Goal: Task Accomplishment & Management: Manage account settings

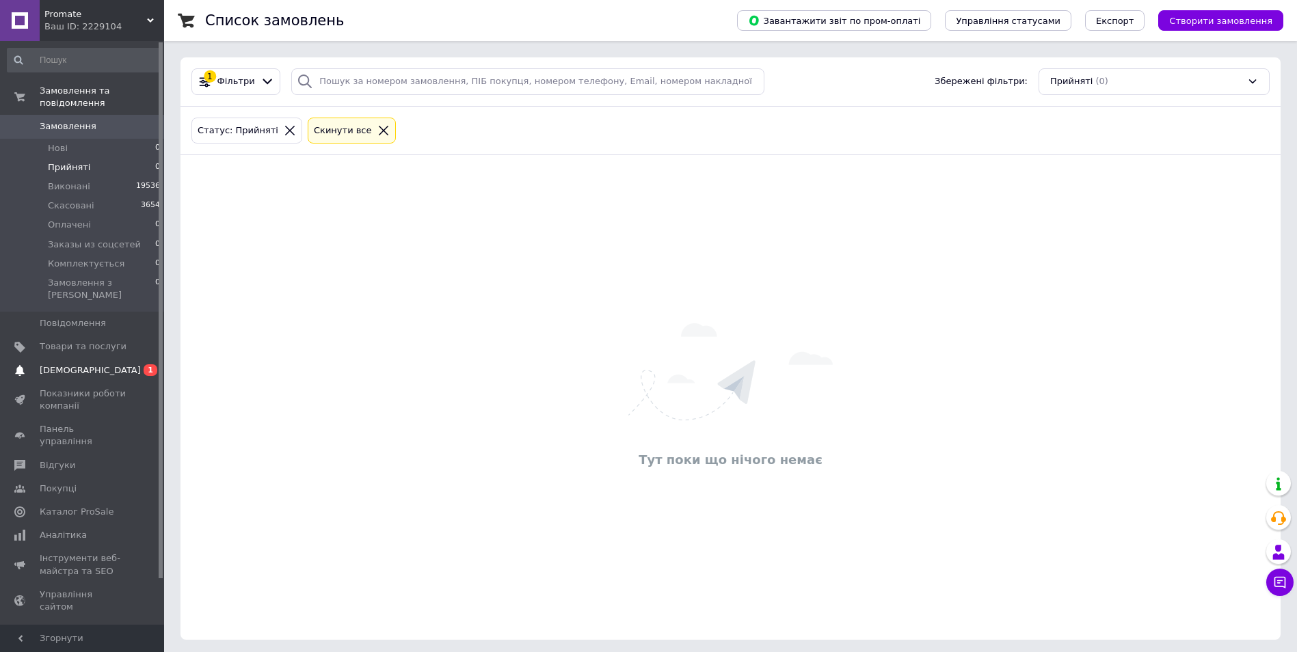
click at [115, 364] on span "[DEMOGRAPHIC_DATA]" at bounding box center [83, 370] width 87 height 12
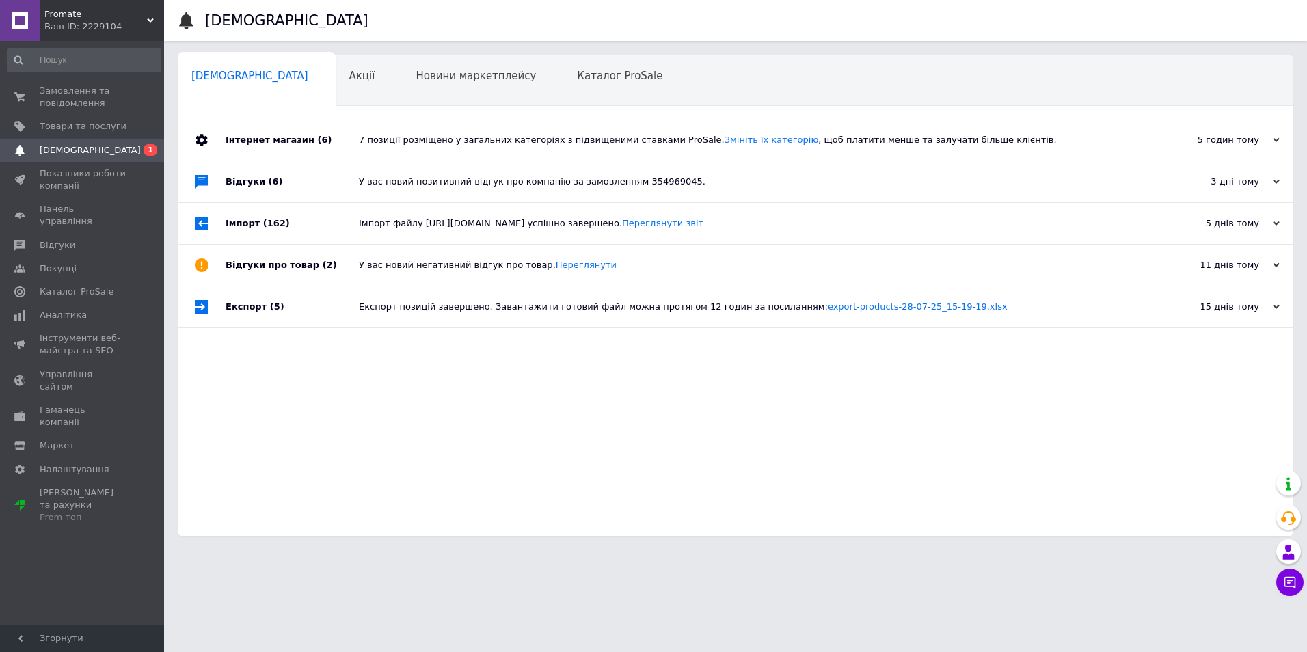
click at [468, 138] on div "7 позиції розміщено у загальних категоріях з підвищеними ставками ProSale. Змін…" at bounding box center [751, 140] width 784 height 12
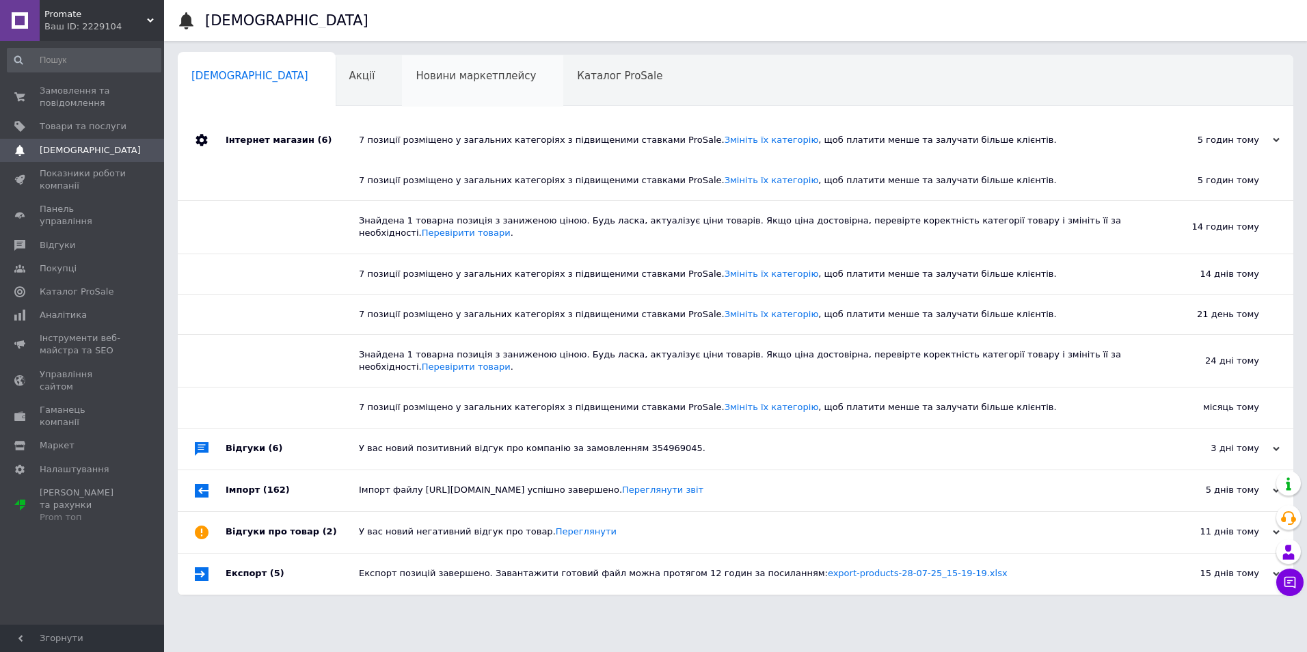
click at [433, 81] on span "Новини маркетплейсу" at bounding box center [476, 76] width 120 height 12
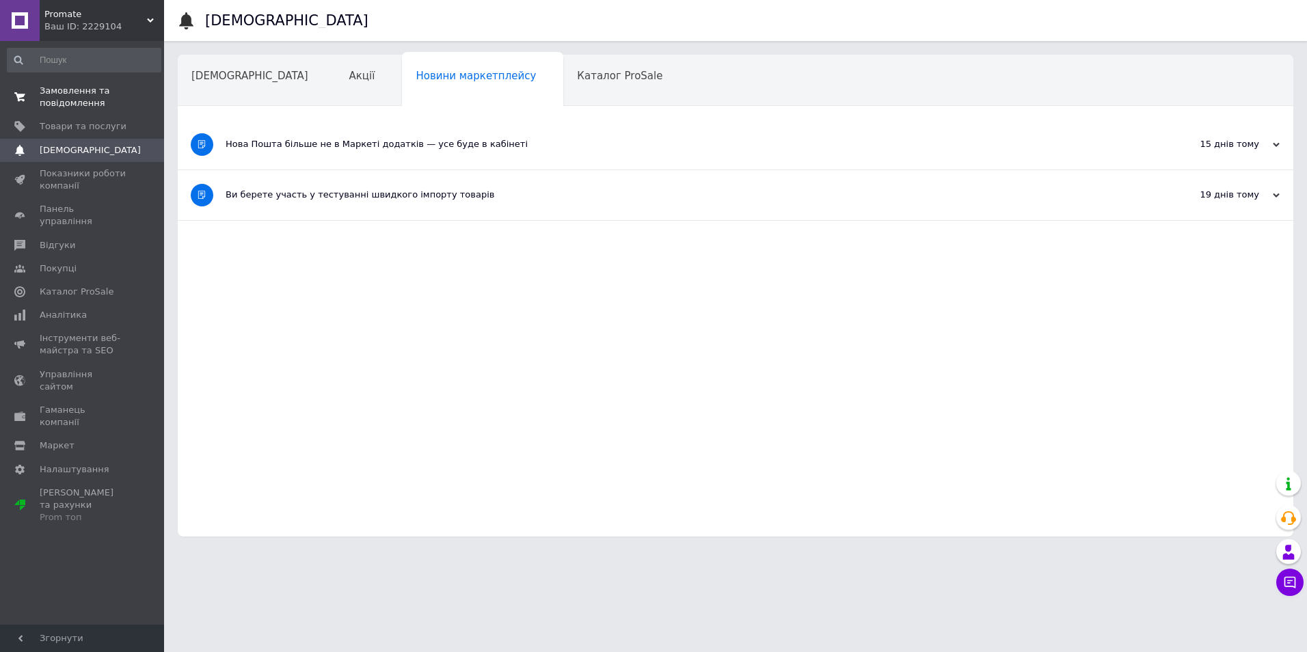
click at [104, 98] on span "Замовлення та повідомлення" at bounding box center [83, 97] width 87 height 25
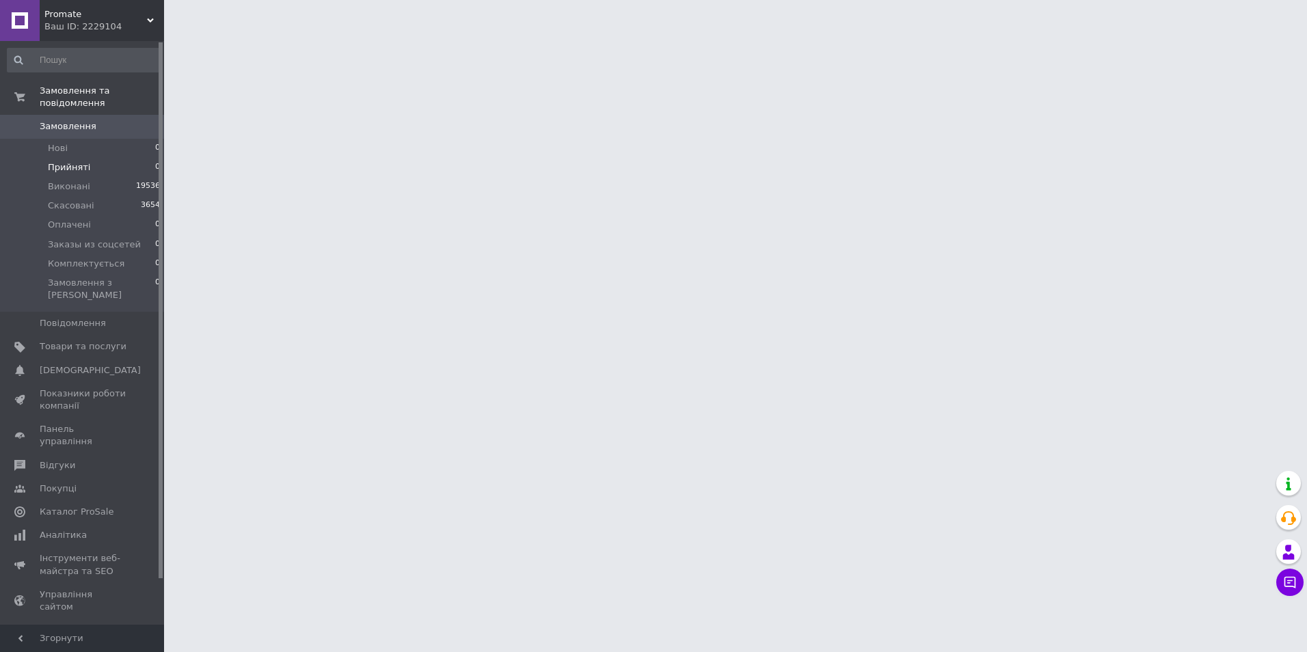
click at [64, 161] on span "Прийняті" at bounding box center [69, 167] width 42 height 12
